Goal: Transaction & Acquisition: Purchase product/service

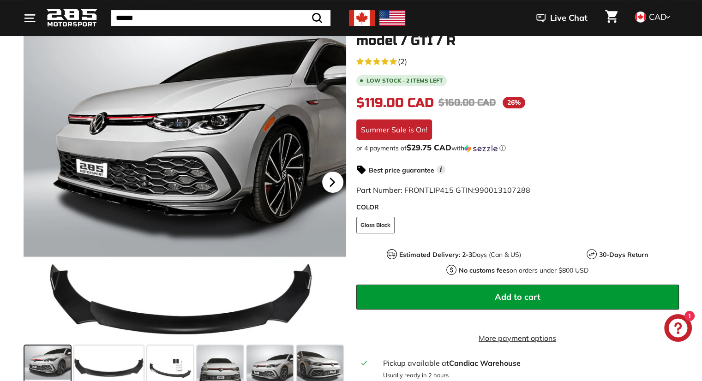
click at [329, 184] on icon at bounding box center [332, 182] width 21 height 21
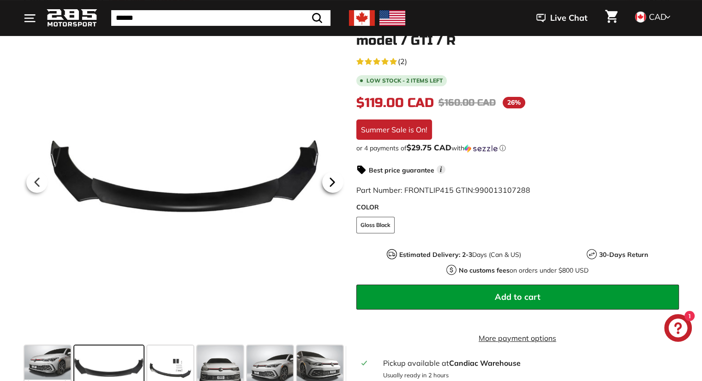
click at [331, 184] on icon at bounding box center [332, 182] width 4 height 8
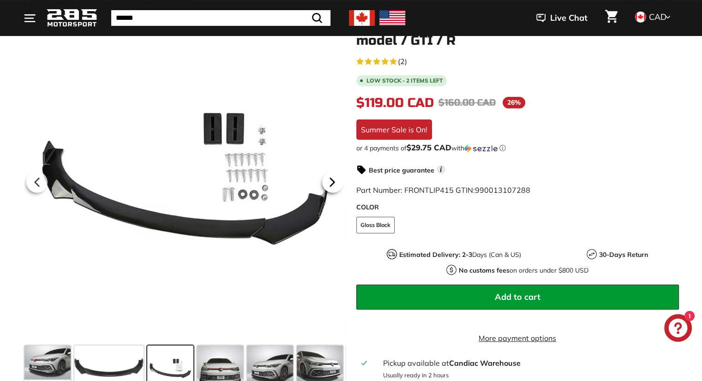
click at [331, 184] on icon at bounding box center [332, 182] width 4 height 8
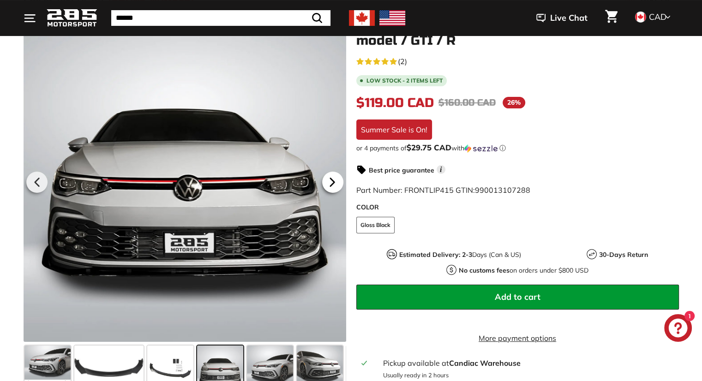
click at [331, 184] on icon at bounding box center [332, 182] width 4 height 8
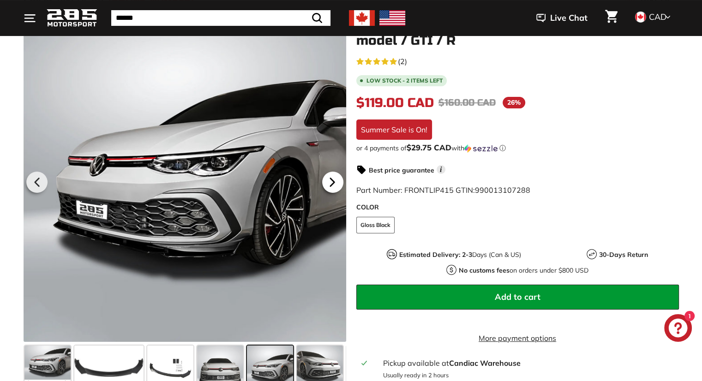
click at [331, 184] on icon at bounding box center [332, 182] width 4 height 8
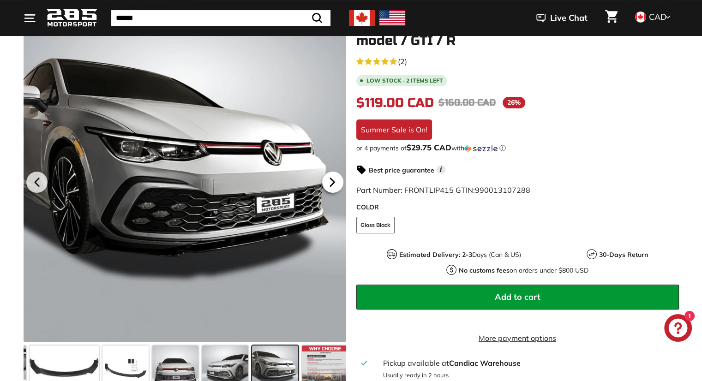
scroll to position [0, 48]
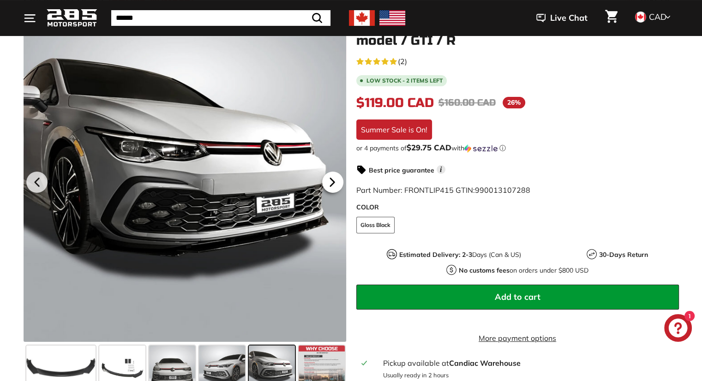
click at [331, 184] on icon at bounding box center [332, 182] width 4 height 8
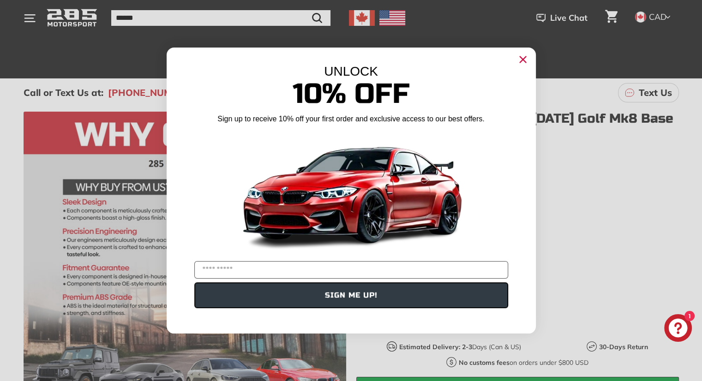
scroll to position [139, 0]
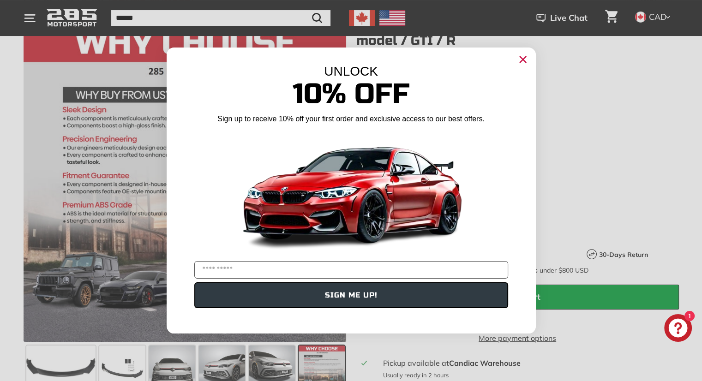
drag, startPoint x: 520, startPoint y: 60, endPoint x: 525, endPoint y: 68, distance: 9.5
click at [520, 60] on circle "Close dialog" at bounding box center [523, 60] width 14 height 14
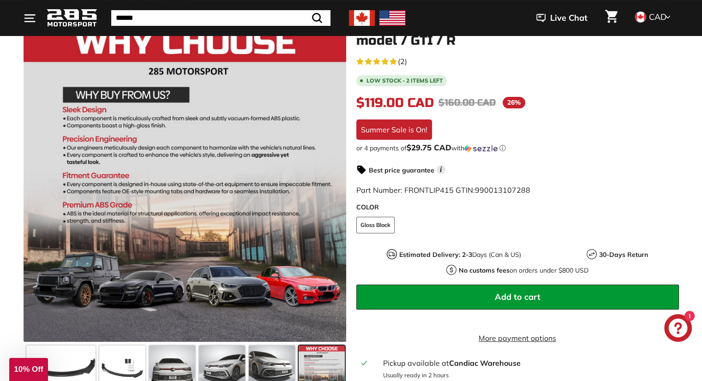
click at [514, 89] on div "5.0 rating (2 votes) (2) Low stock - 2 items left $119.00 CAD $119.00 CAD Regul…" at bounding box center [517, 235] width 323 height 361
click at [514, 83] on li "Low stock - 2 items left" at bounding box center [517, 80] width 323 height 12
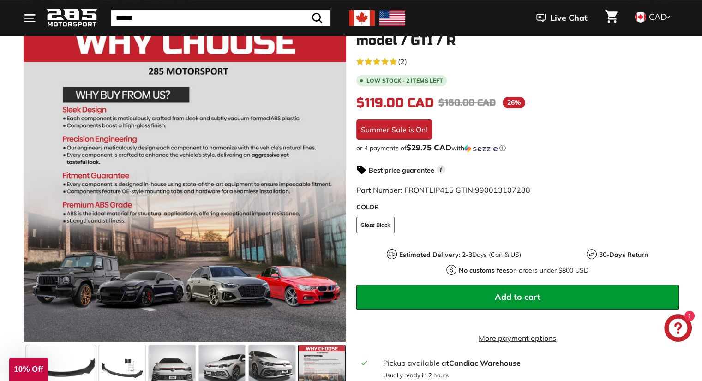
drag, startPoint x: 515, startPoint y: 80, endPoint x: 518, endPoint y: 73, distance: 7.0
click at [518, 74] on li "Low stock - 2 items left" at bounding box center [517, 80] width 323 height 12
